Goal: Information Seeking & Learning: Find specific fact

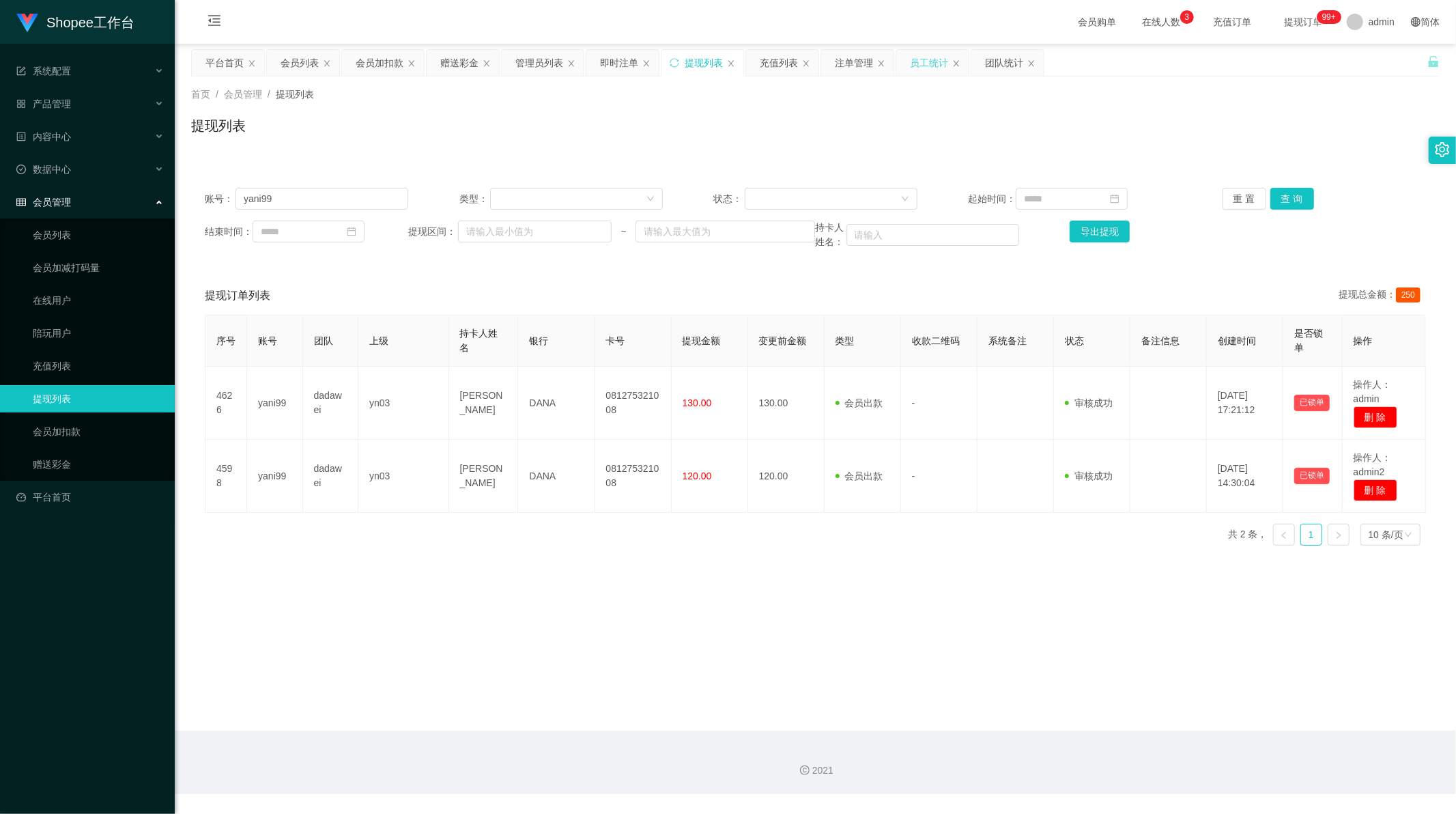
scroll to position [2, 0]
click at [922, 63] on div "员工统计" at bounding box center [929, 62] width 38 height 26
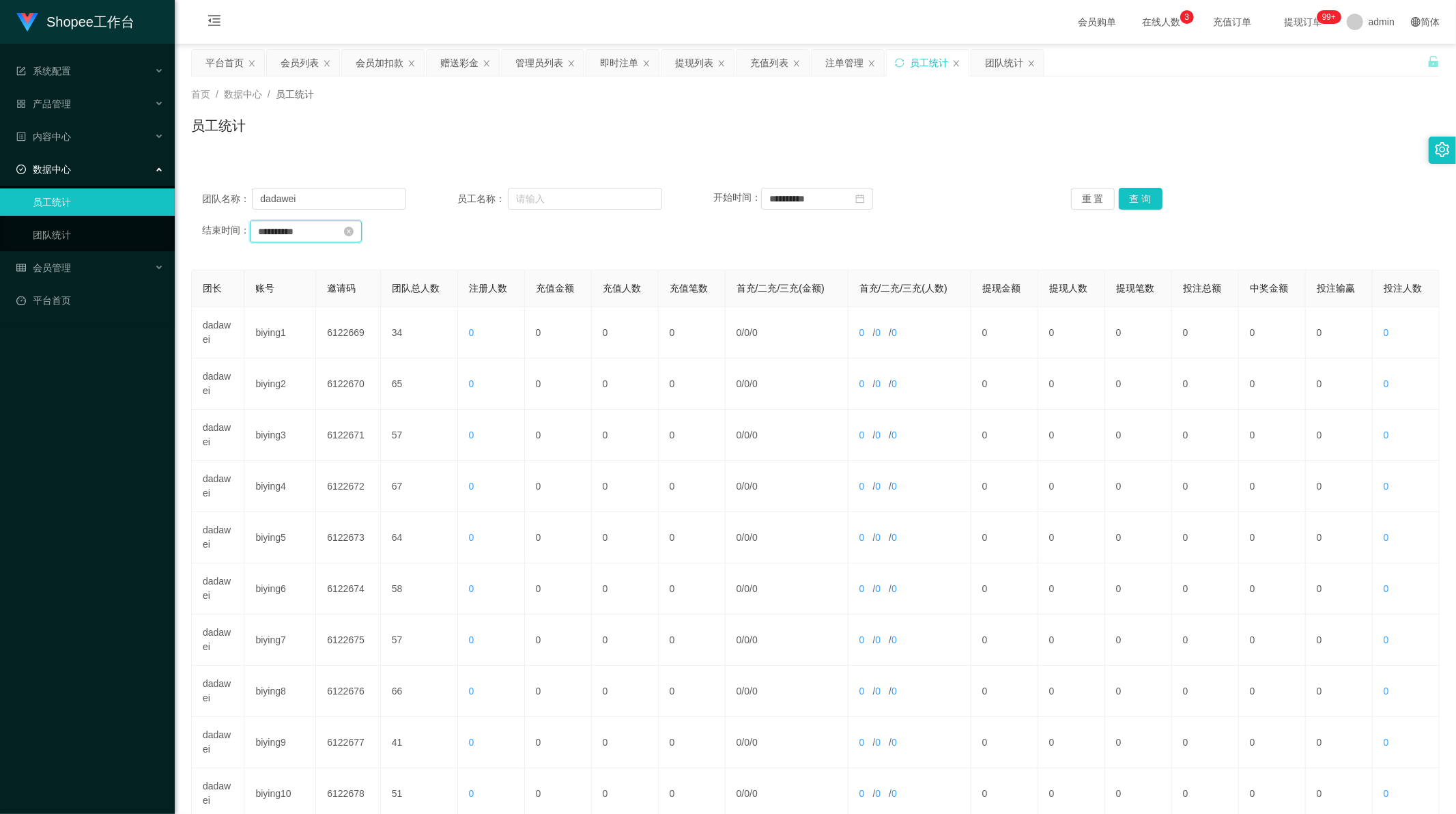
click at [319, 234] on input "**********" at bounding box center [306, 231] width 112 height 22
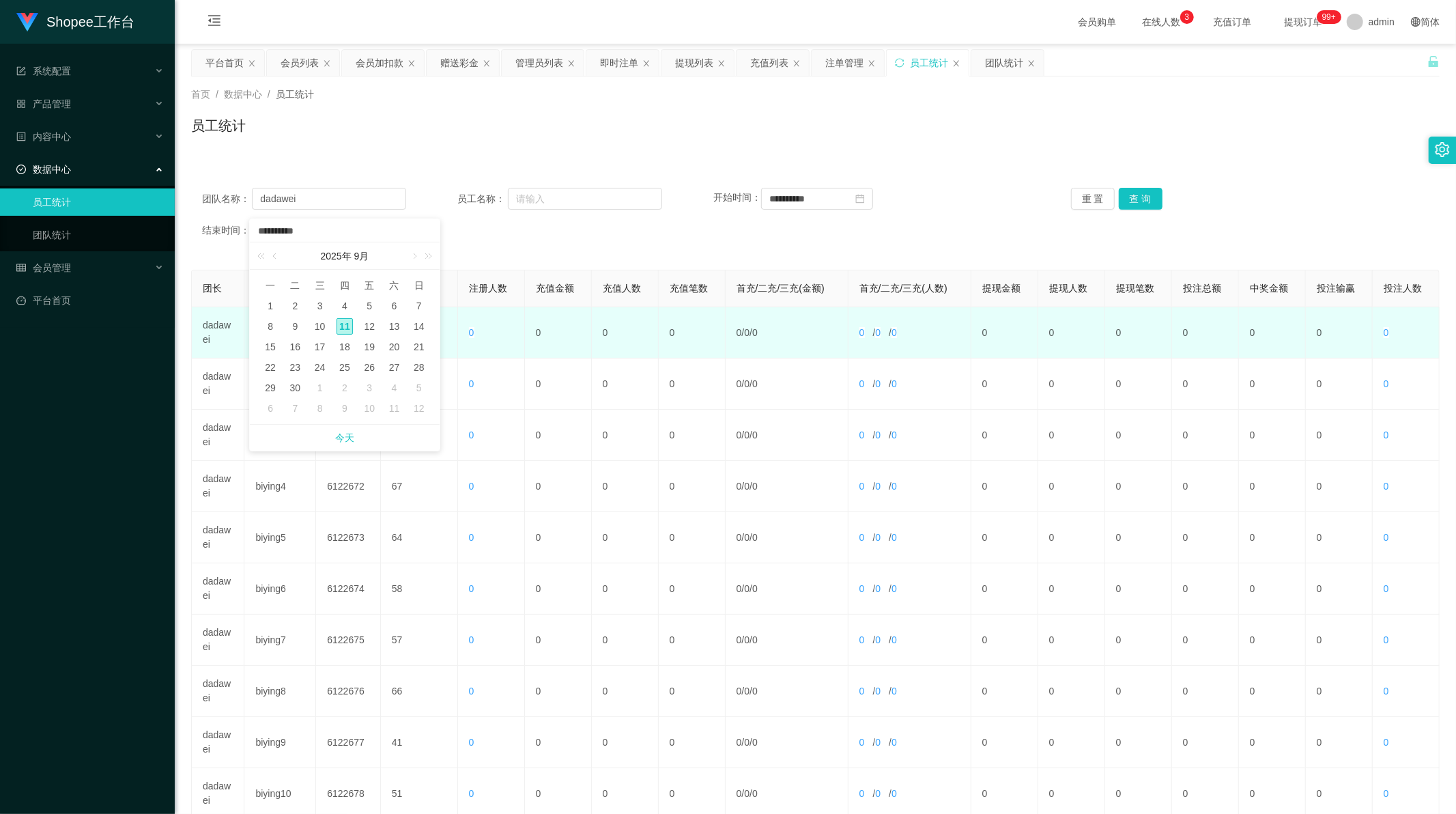
scroll to position [131, 0]
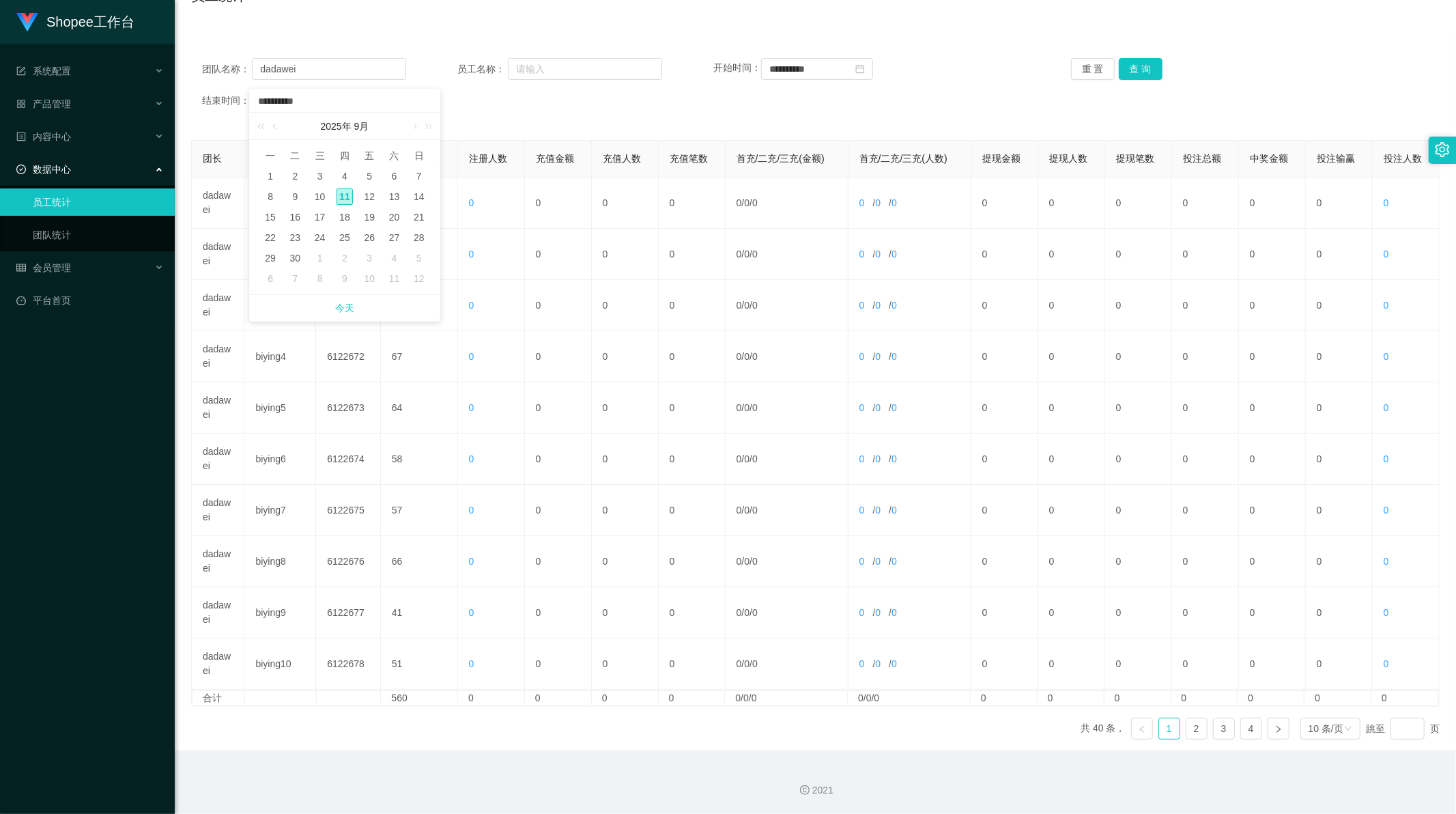
click at [324, 96] on input "**********" at bounding box center [345, 101] width 176 height 15
click at [834, 71] on input "**********" at bounding box center [817, 69] width 112 height 22
click at [834, 71] on input "**********" at bounding box center [853, 69] width 176 height 15
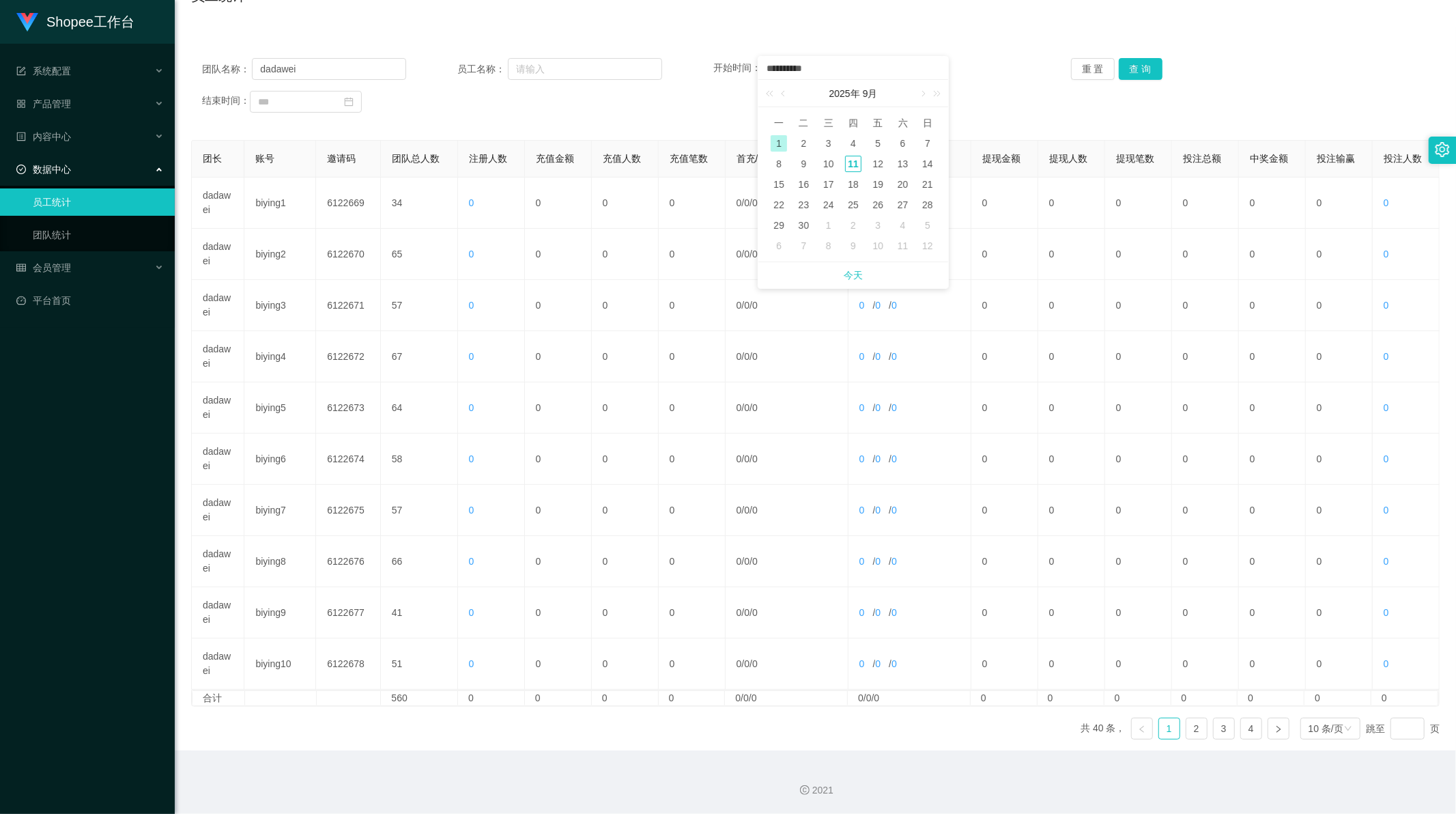
click at [834, 71] on input "**********" at bounding box center [853, 69] width 176 height 15
click at [1138, 72] on button "查 询" at bounding box center [1140, 69] width 44 height 22
click at [991, 76] on div "开始时间：" at bounding box center [866, 69] width 307 height 22
click at [1135, 76] on button "查 询" at bounding box center [1140, 69] width 44 height 22
click at [1189, 731] on link "2" at bounding box center [1196, 728] width 21 height 21
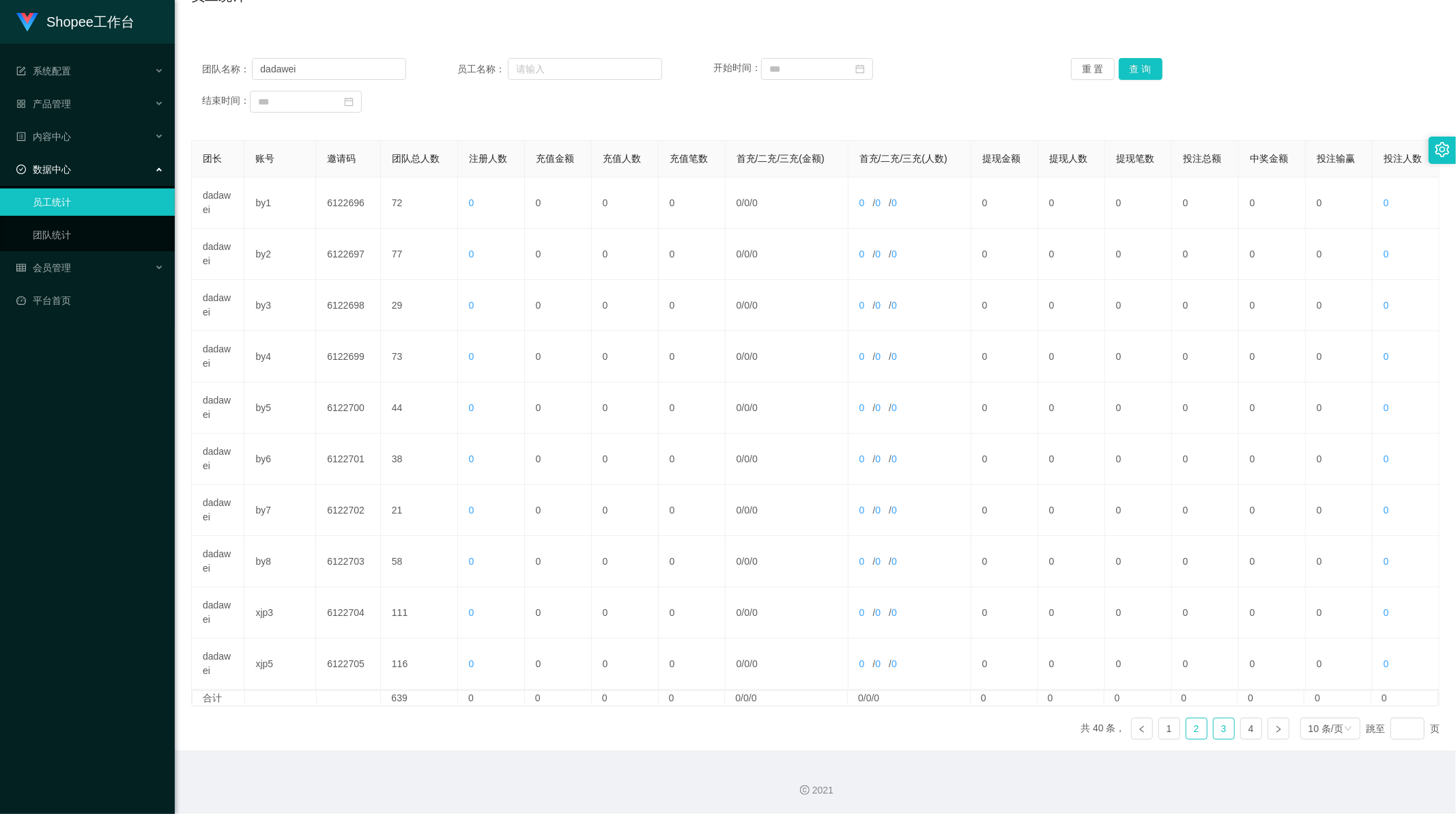
click at [1217, 731] on link "3" at bounding box center [1223, 728] width 21 height 21
click at [1247, 733] on link "4" at bounding box center [1251, 728] width 21 height 21
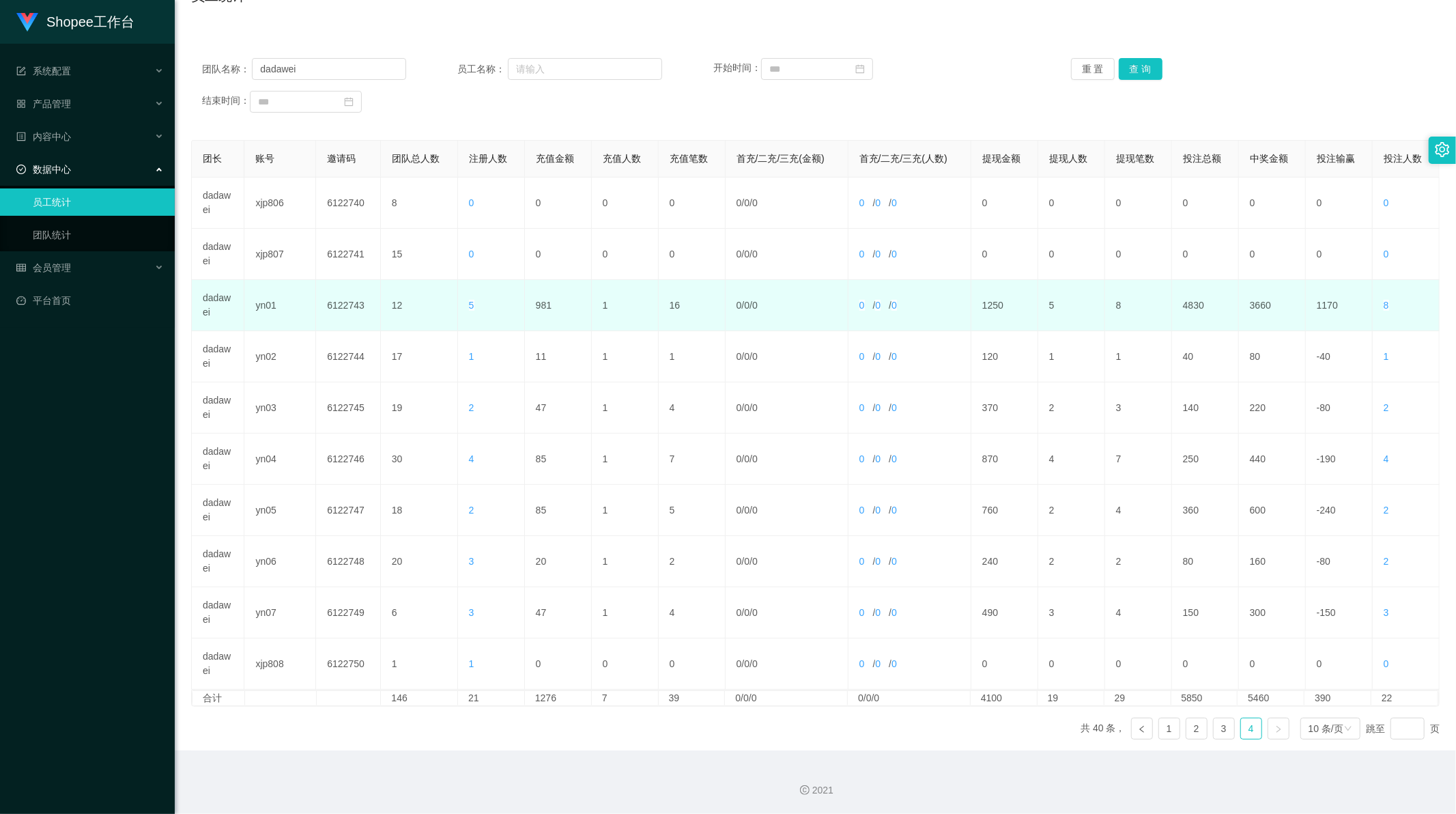
click at [539, 297] on td "981" at bounding box center [558, 306] width 66 height 52
copy td "981"
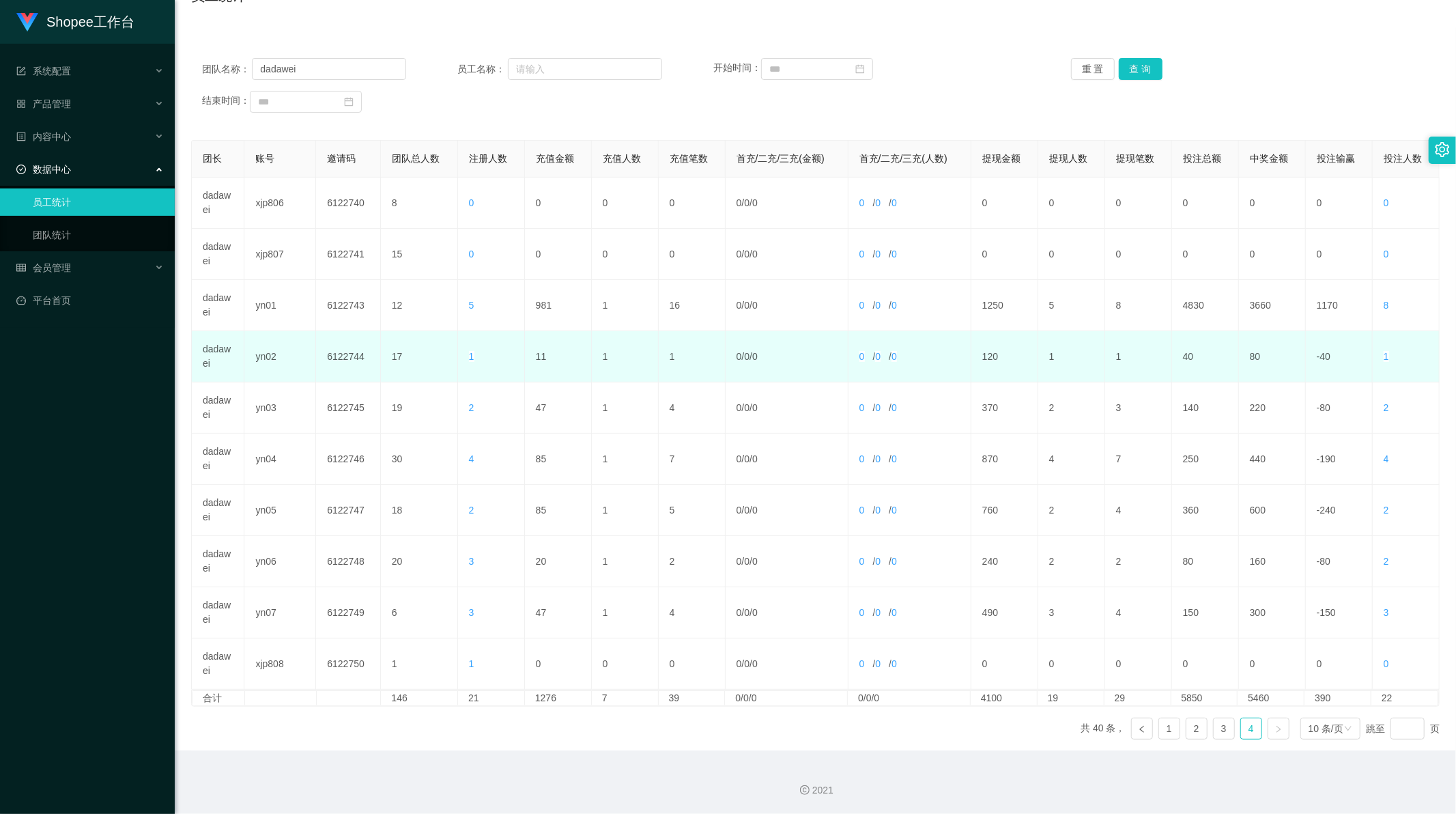
click at [536, 355] on td "11" at bounding box center [558, 357] width 66 height 52
copy td "11"
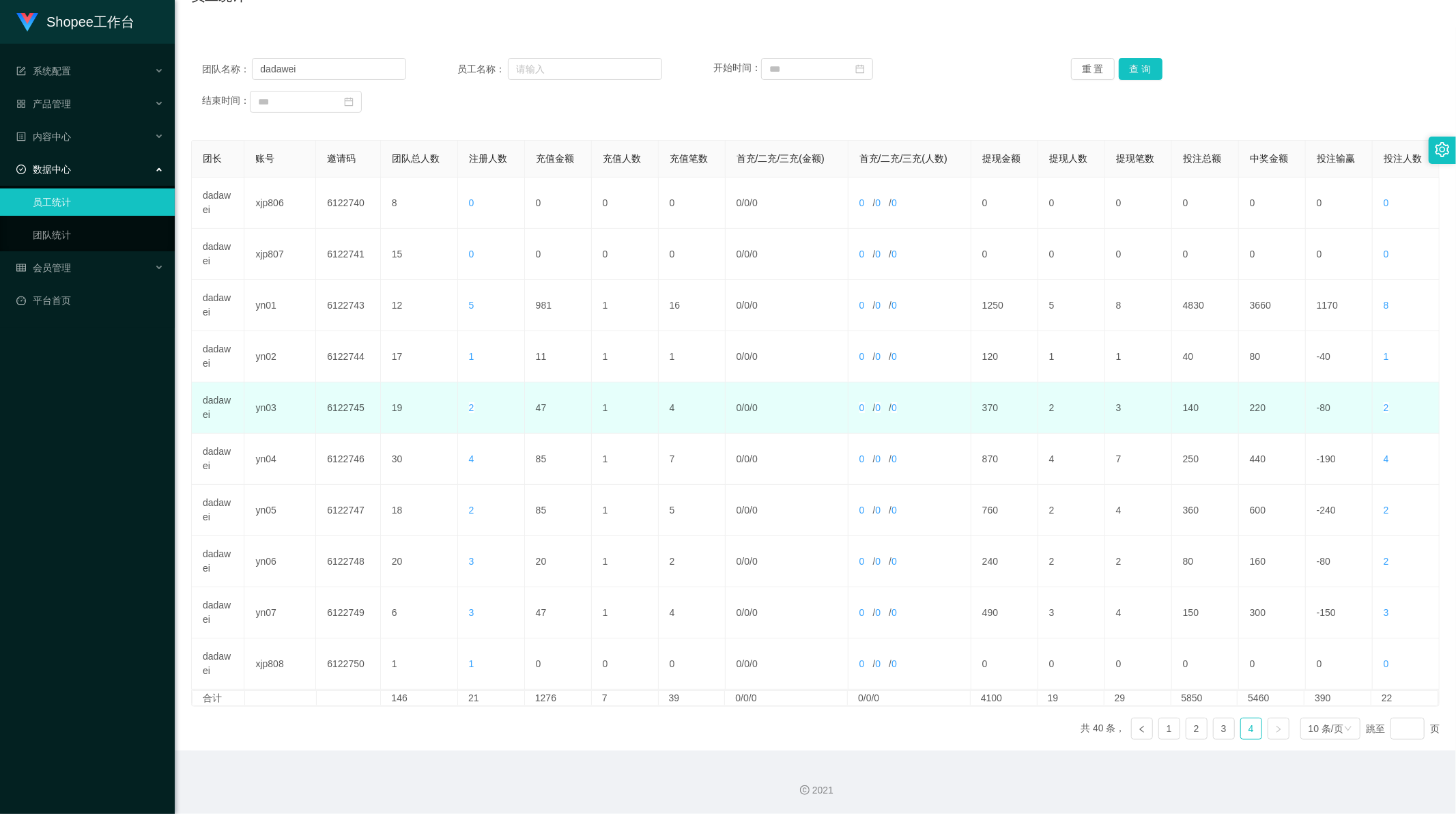
click at [539, 407] on td "47" at bounding box center [558, 408] width 66 height 52
copy td "47"
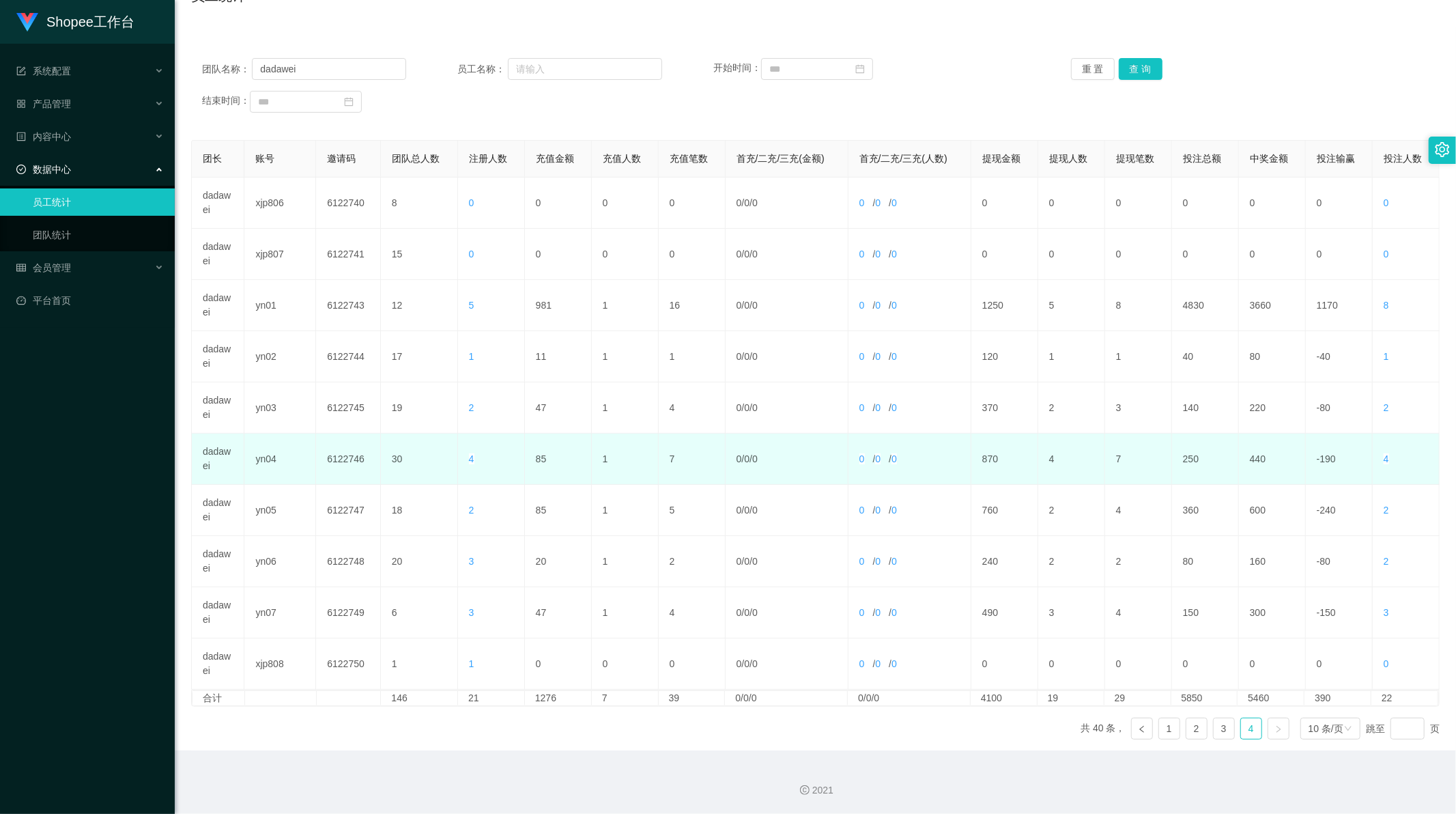
click at [543, 460] on td "85" at bounding box center [558, 460] width 66 height 52
click at [539, 459] on td "85" at bounding box center [558, 460] width 66 height 52
copy td "85"
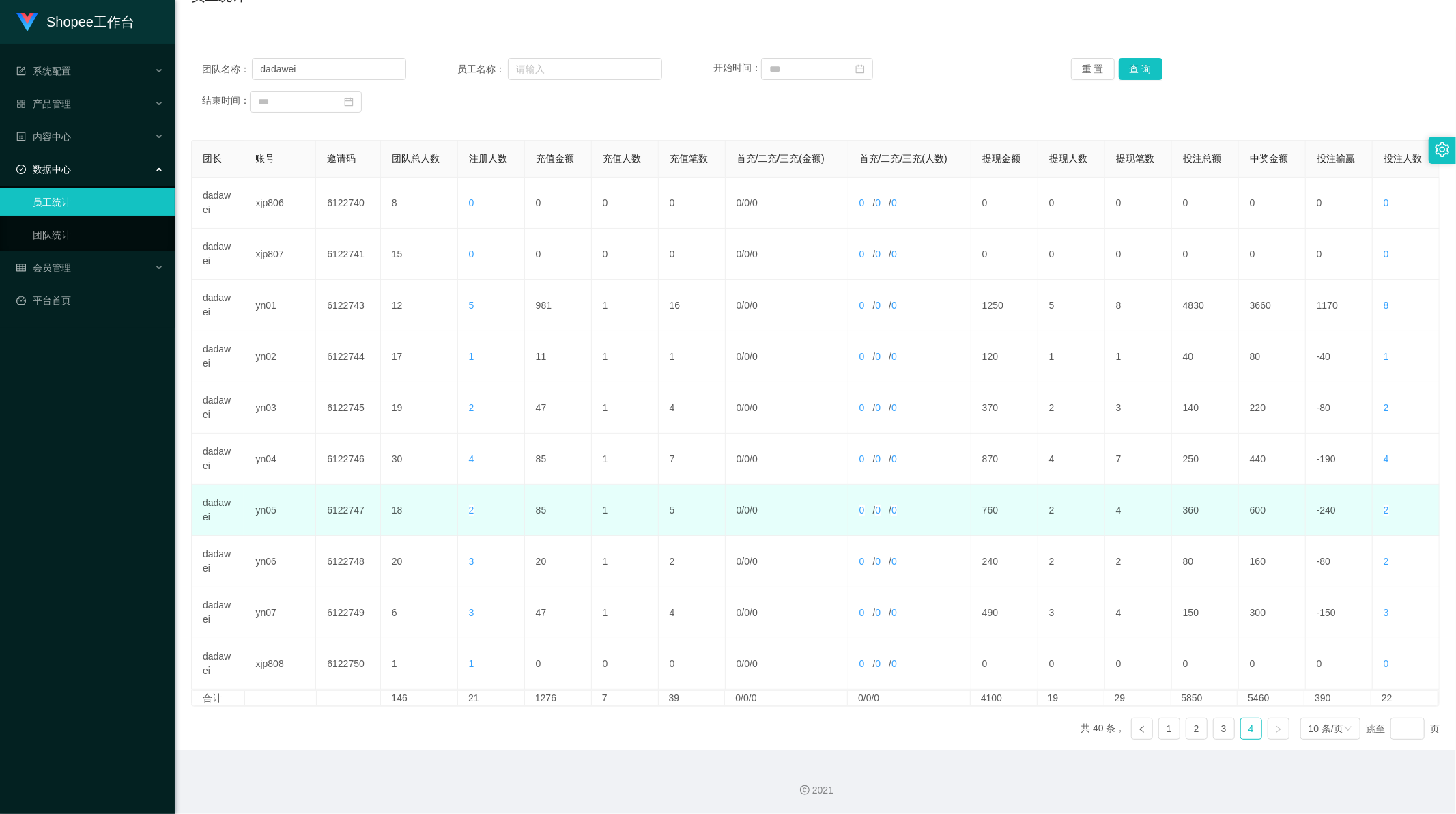
click at [538, 511] on td "85" at bounding box center [558, 511] width 66 height 52
copy td "85"
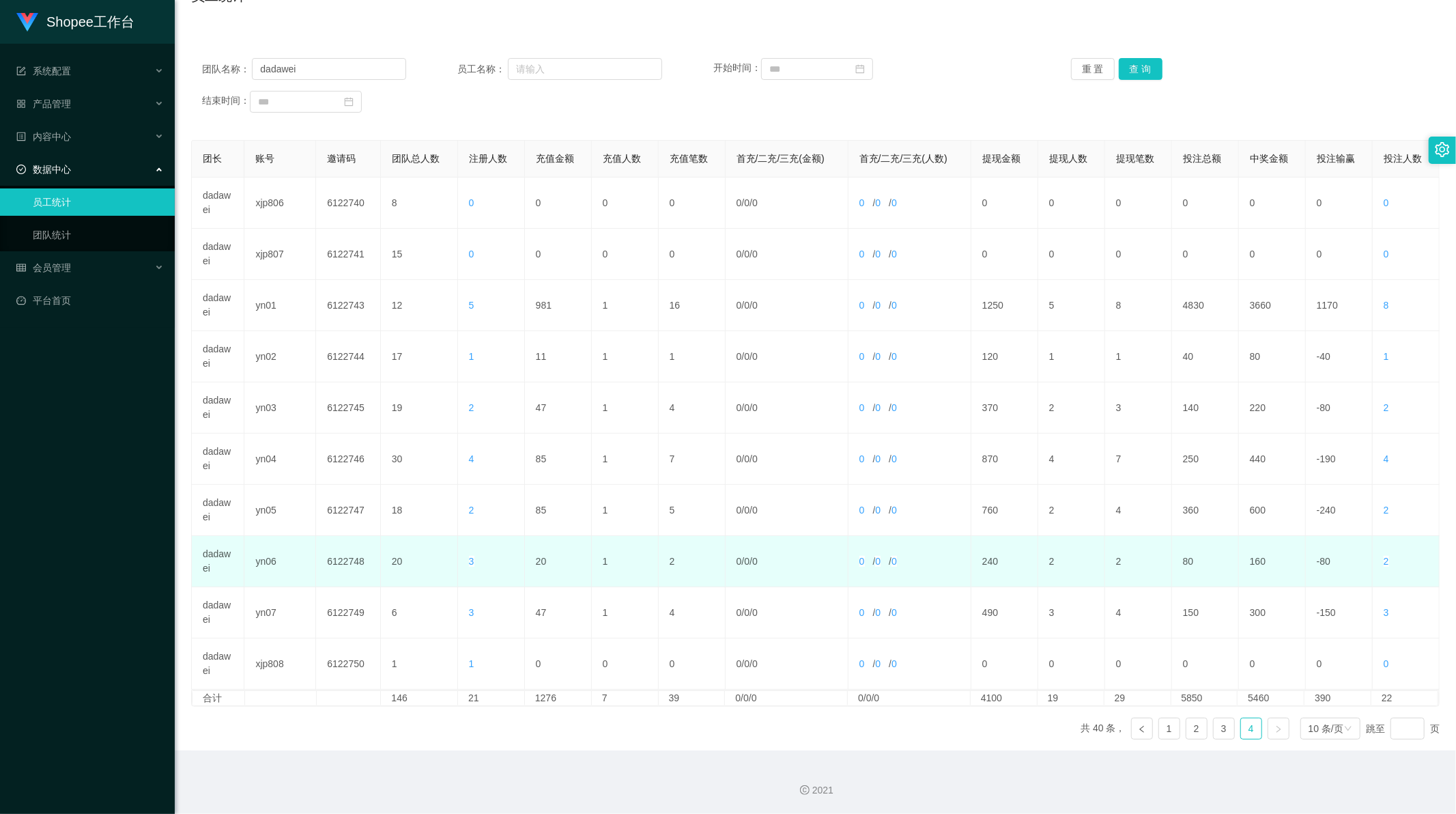
click at [536, 564] on td "20" at bounding box center [558, 562] width 66 height 52
copy td "20"
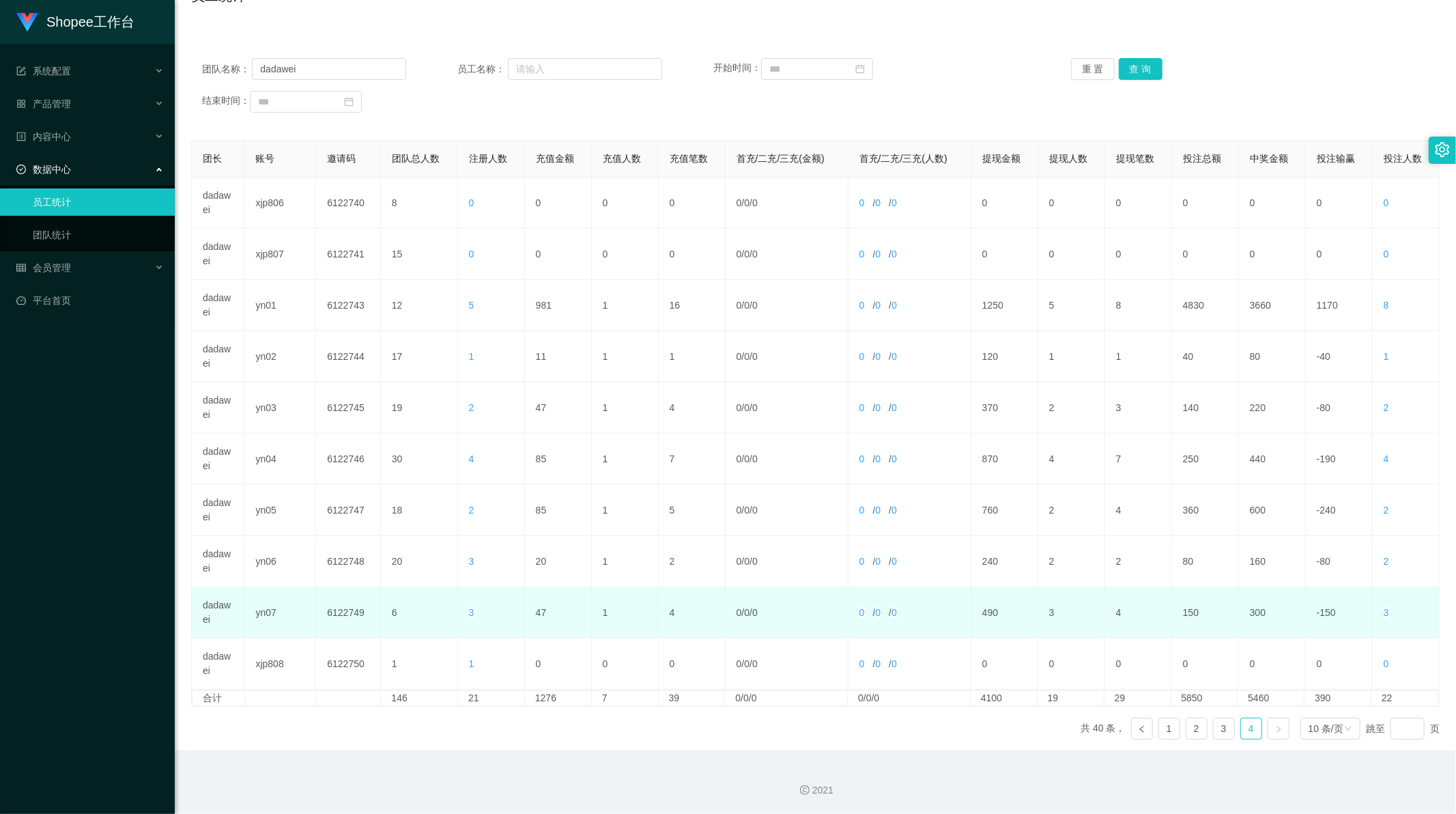
click at [537, 610] on td "47" at bounding box center [558, 613] width 66 height 52
copy td "47"
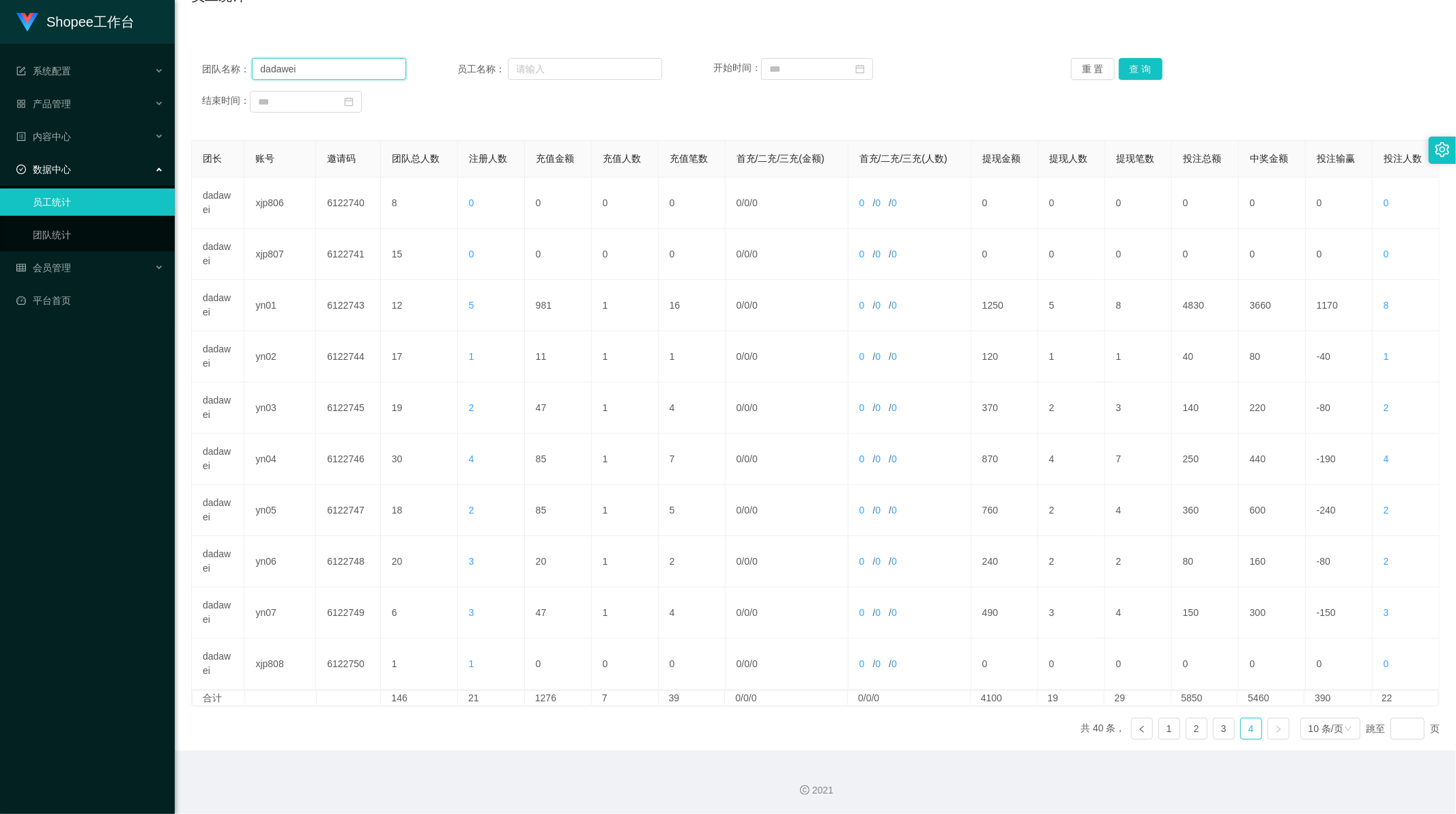
click at [296, 67] on input "dadawei" at bounding box center [329, 69] width 155 height 22
click at [1119, 62] on button "查 询" at bounding box center [1140, 69] width 44 height 22
click at [1222, 729] on link "5" at bounding box center [1223, 728] width 21 height 21
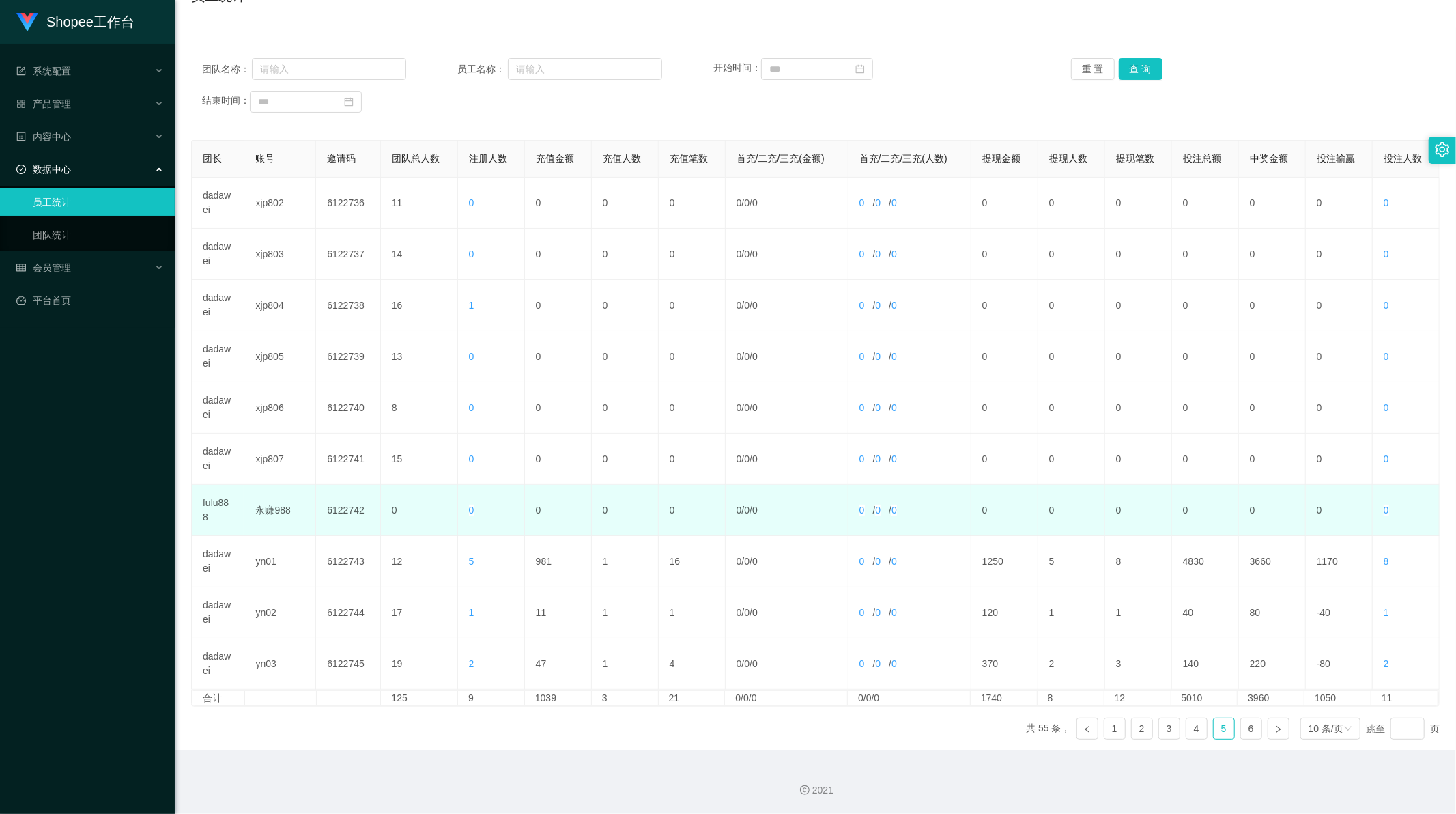
click at [216, 503] on td "fulu888" at bounding box center [218, 511] width 52 height 52
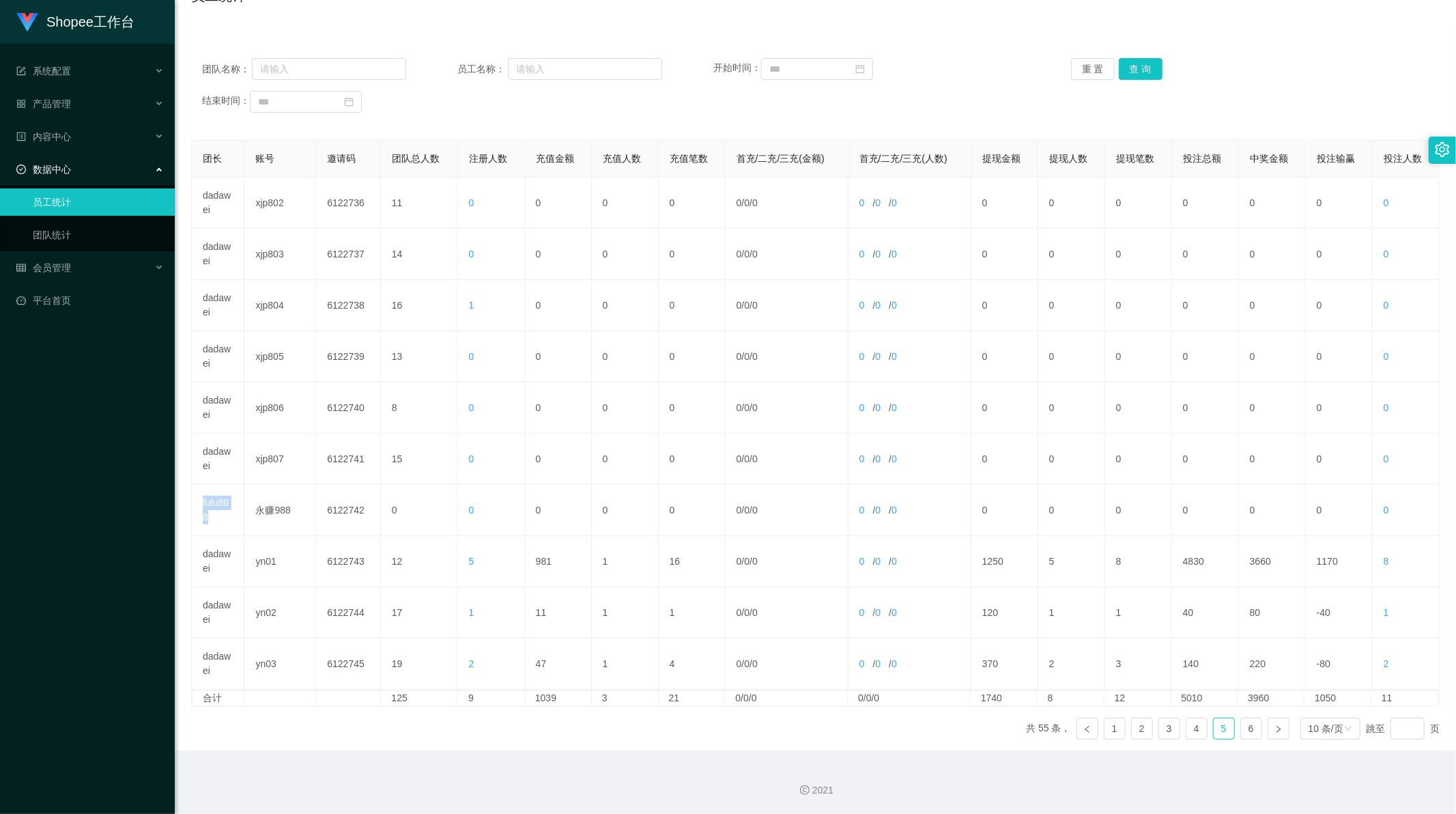
copy td "fulu888"
click at [294, 64] on input "text" at bounding box center [329, 69] width 155 height 22
paste input "fulu888"
type input "fulu888"
click at [1137, 63] on button "查 询" at bounding box center [1140, 69] width 44 height 22
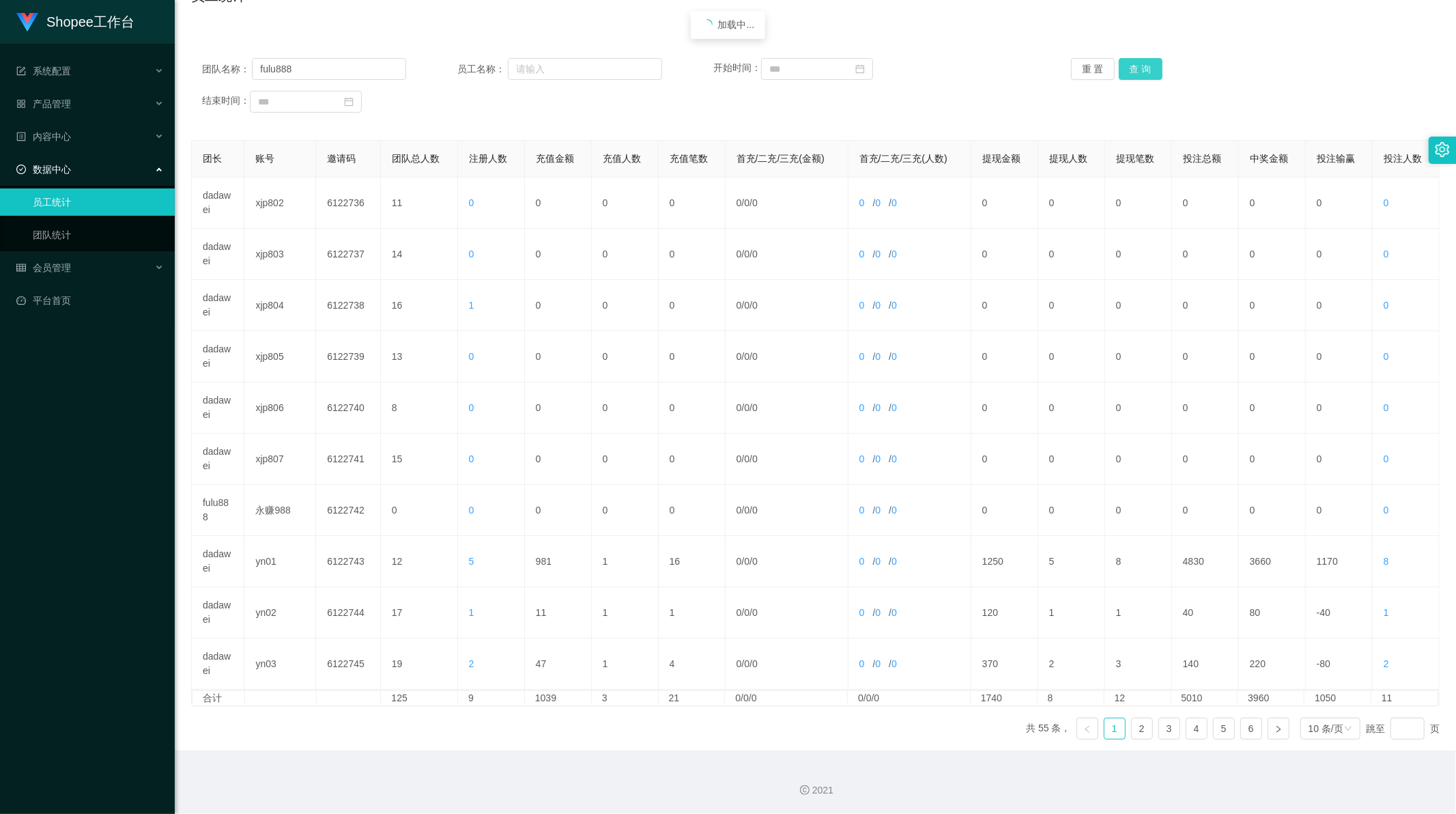
scroll to position [0, 0]
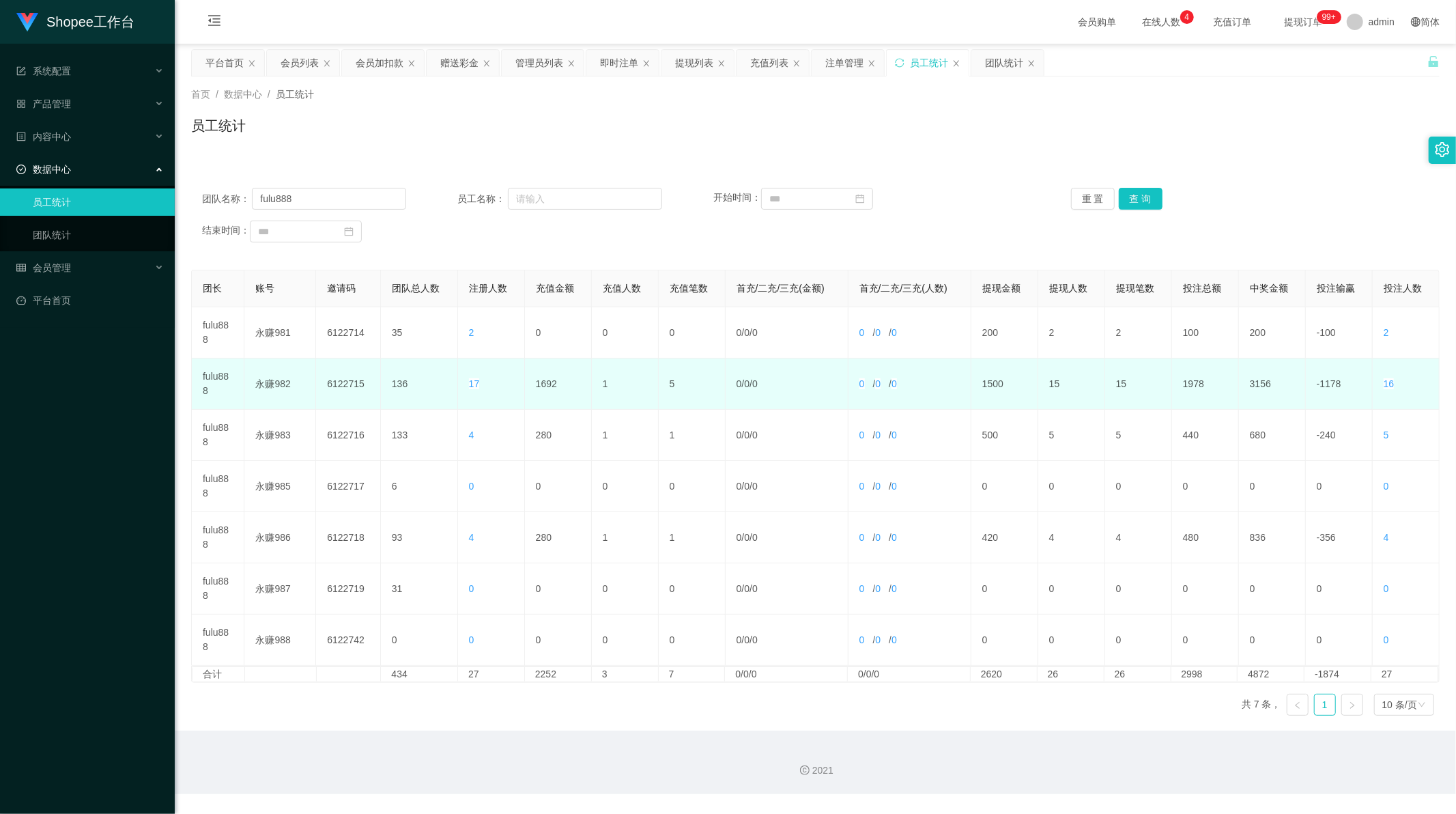
click at [548, 385] on td "1692" at bounding box center [558, 384] width 66 height 52
copy td "1692"
click at [543, 380] on td "1692" at bounding box center [558, 384] width 66 height 52
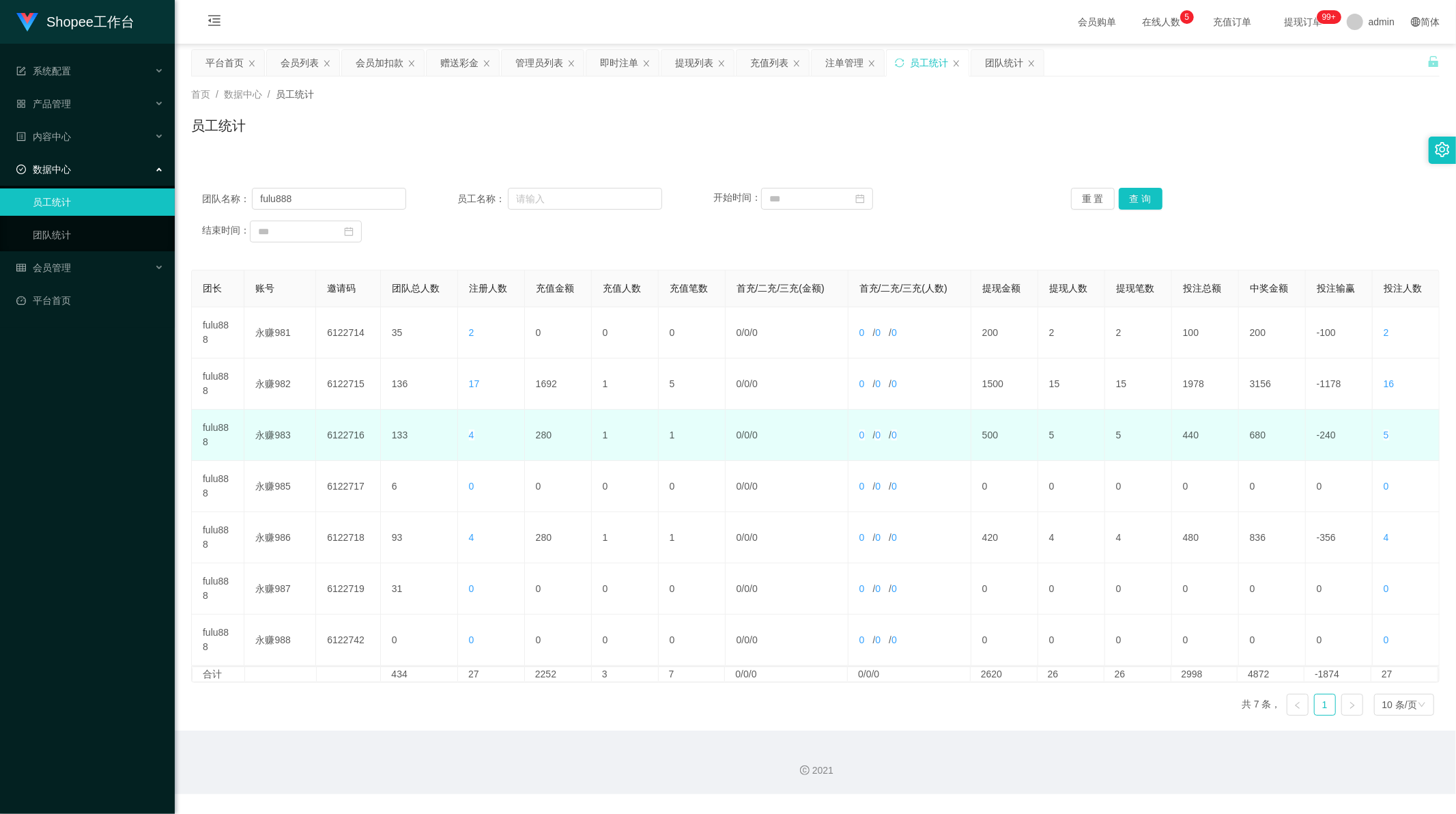
click at [536, 432] on td "280" at bounding box center [558, 436] width 66 height 52
copy td "280"
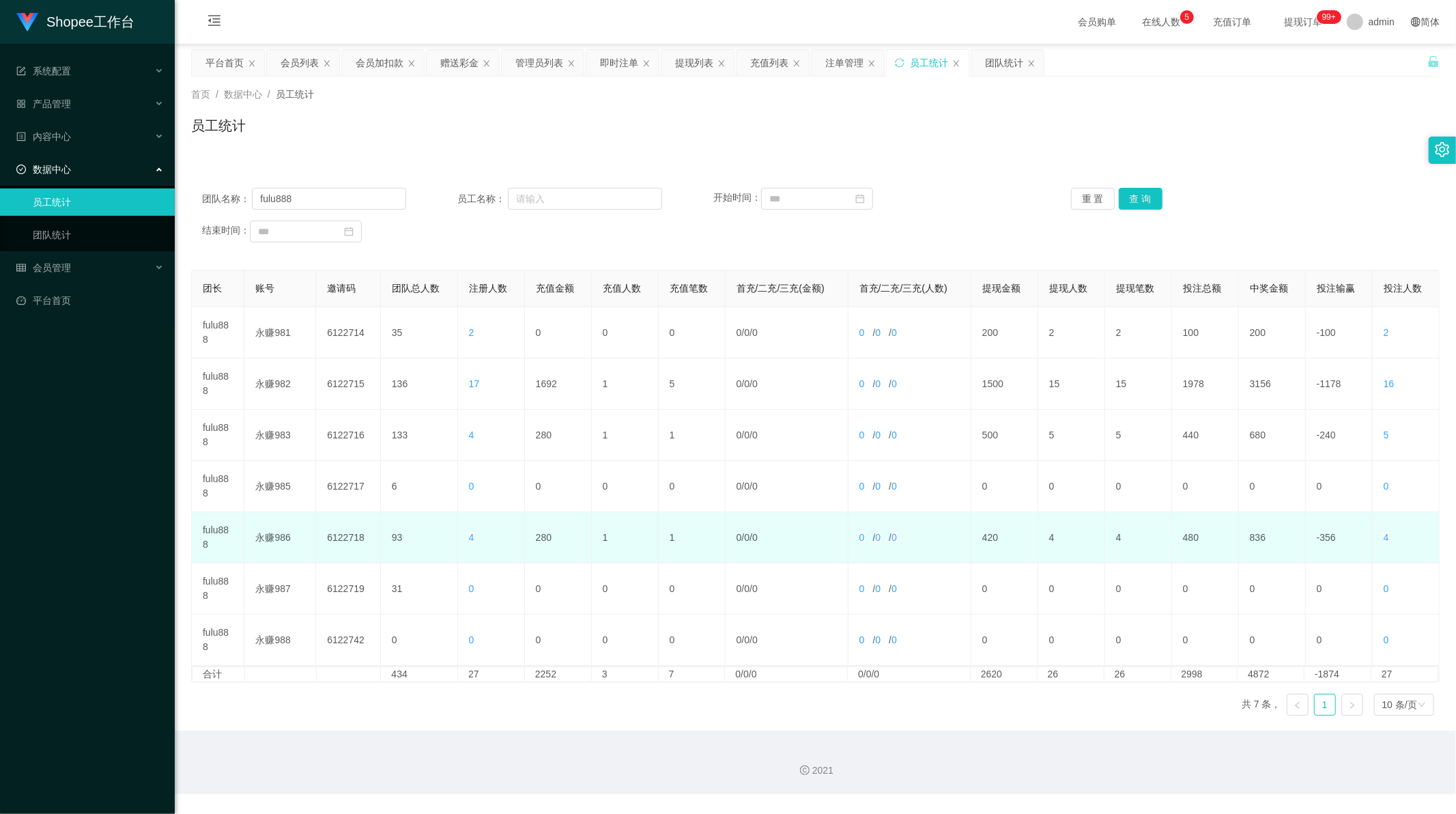
click at [531, 536] on td "280" at bounding box center [558, 538] width 66 height 52
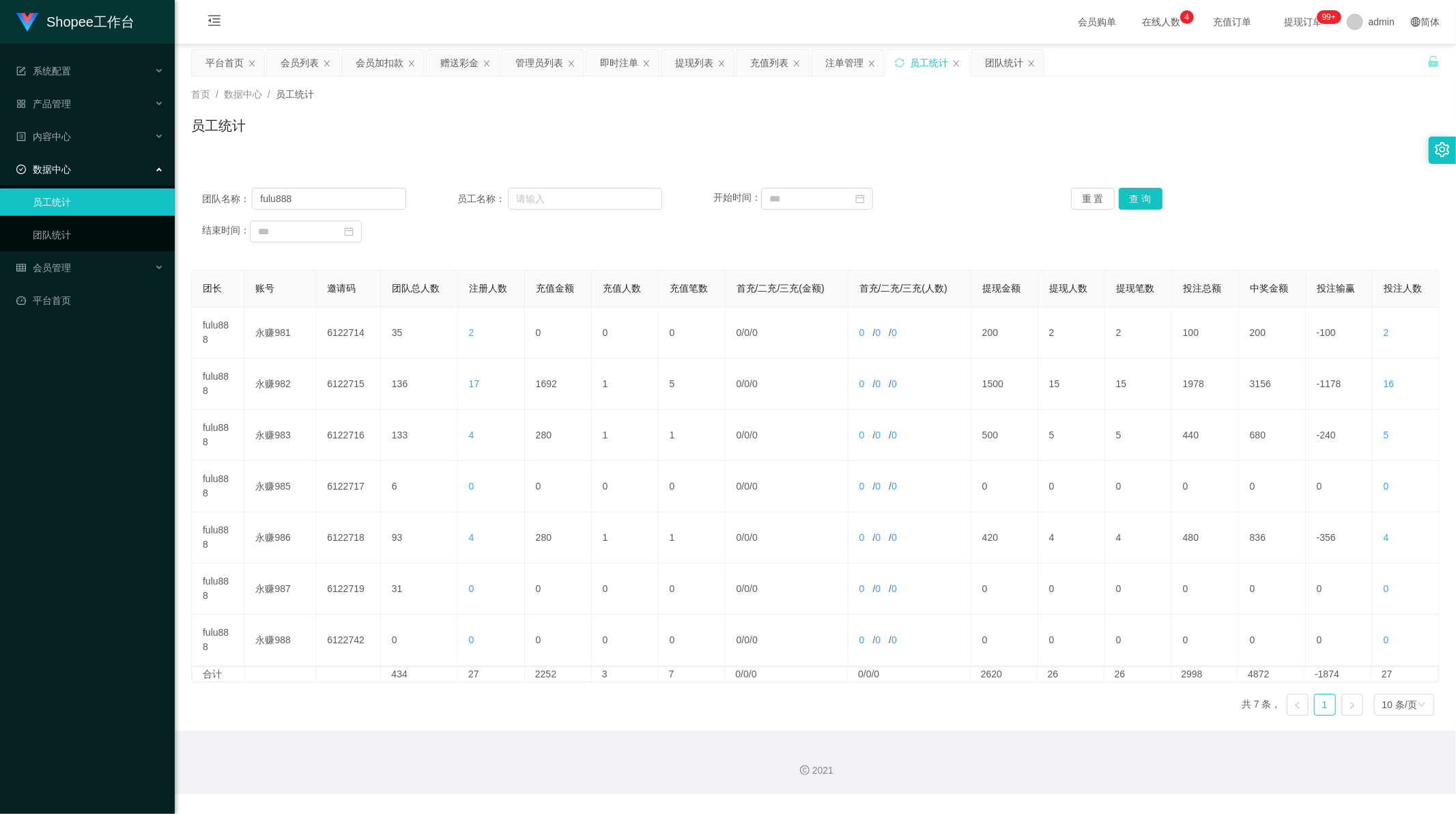
drag, startPoint x: 712, startPoint y: 136, endPoint x: 704, endPoint y: 132, distance: 8.9
click at [712, 136] on div "员工统计" at bounding box center [815, 131] width 1248 height 32
click at [1137, 193] on button "查 询" at bounding box center [1140, 199] width 44 height 22
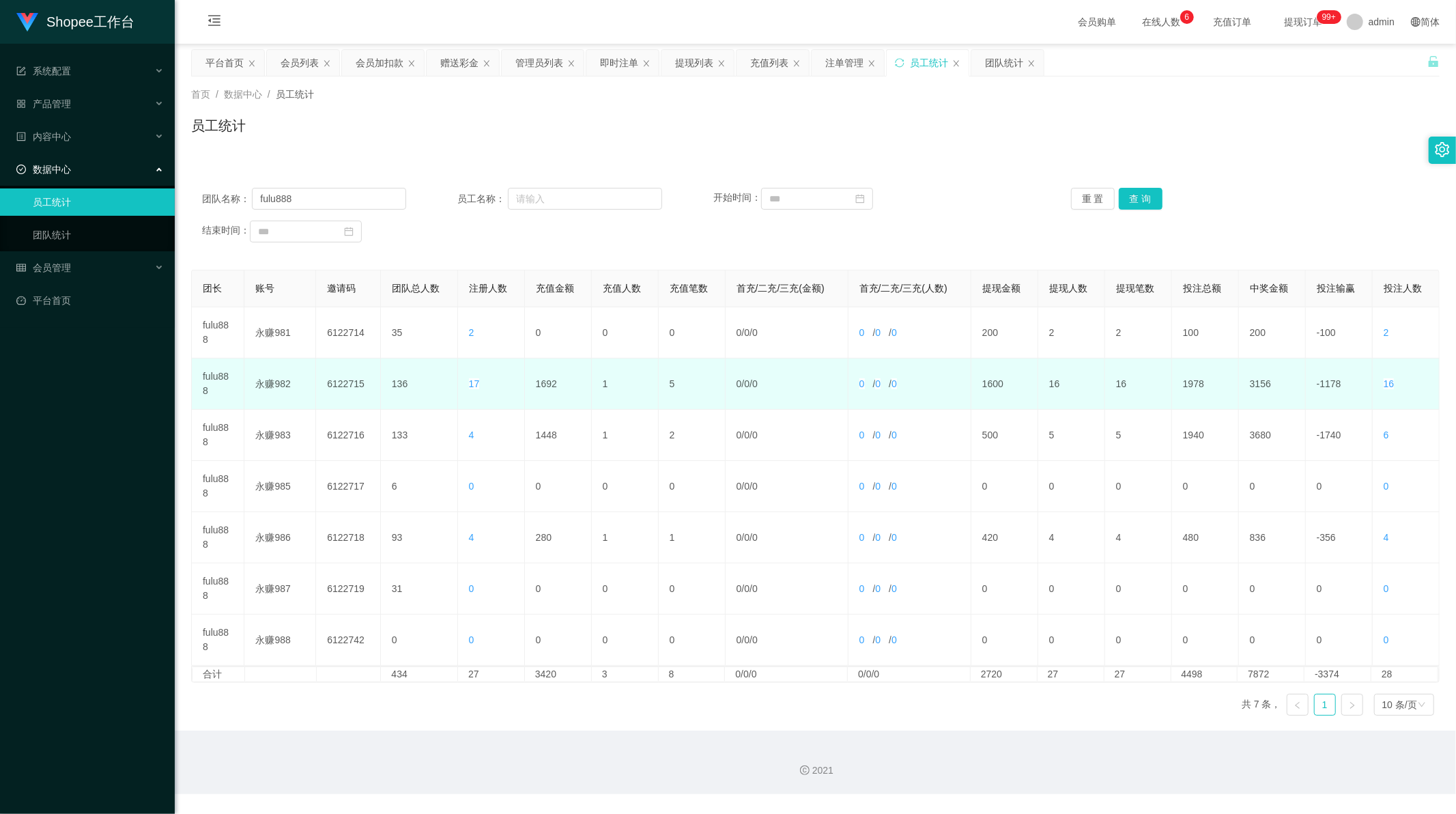
click at [542, 387] on td "1692" at bounding box center [558, 384] width 66 height 52
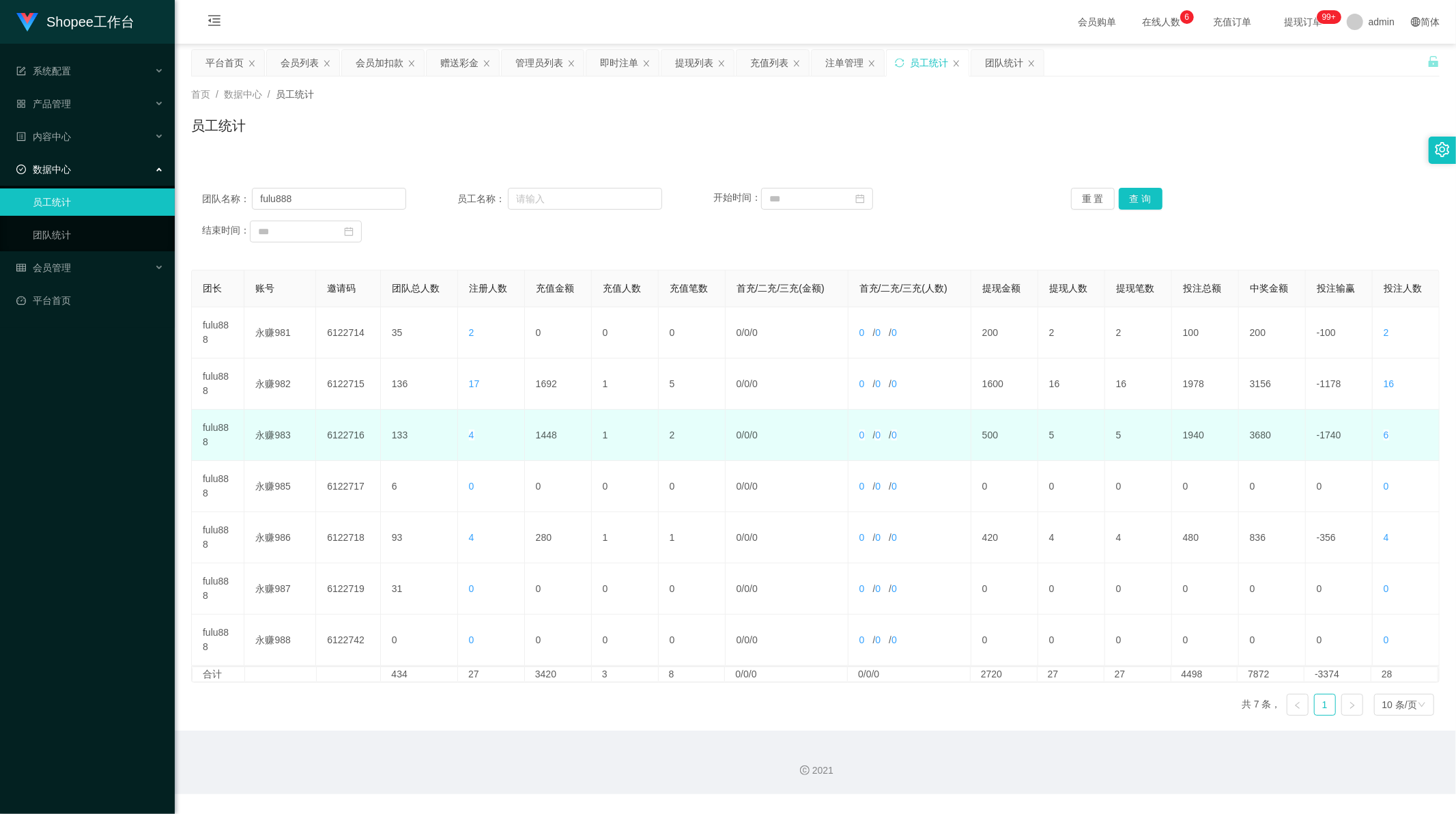
click at [548, 433] on td "1448" at bounding box center [558, 436] width 66 height 52
